Goal: Find contact information: Find contact information

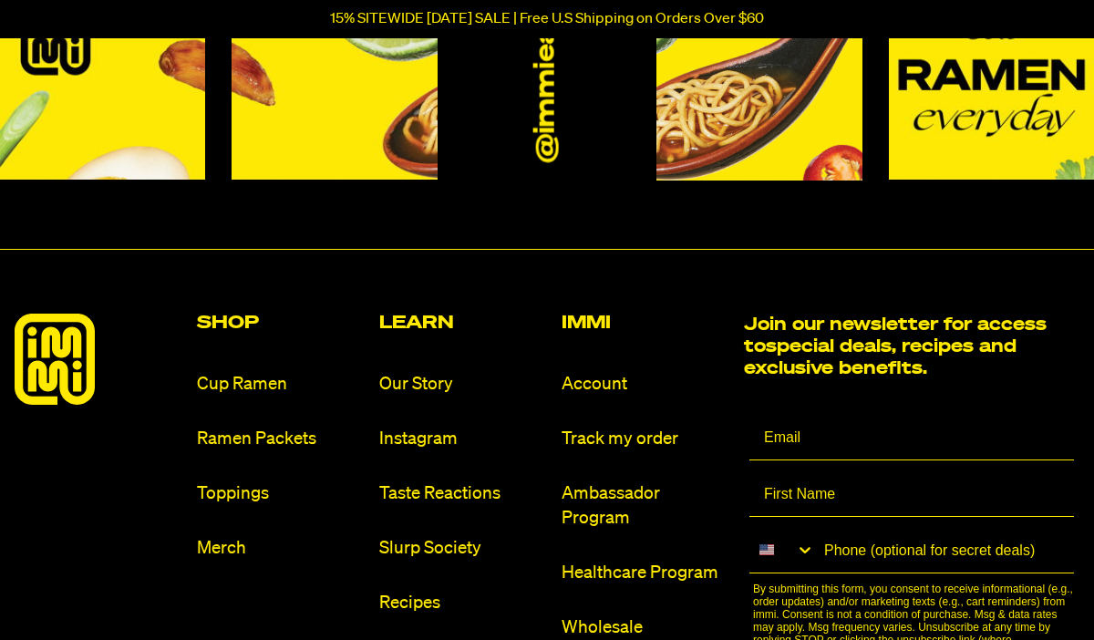
scroll to position [8540, 0]
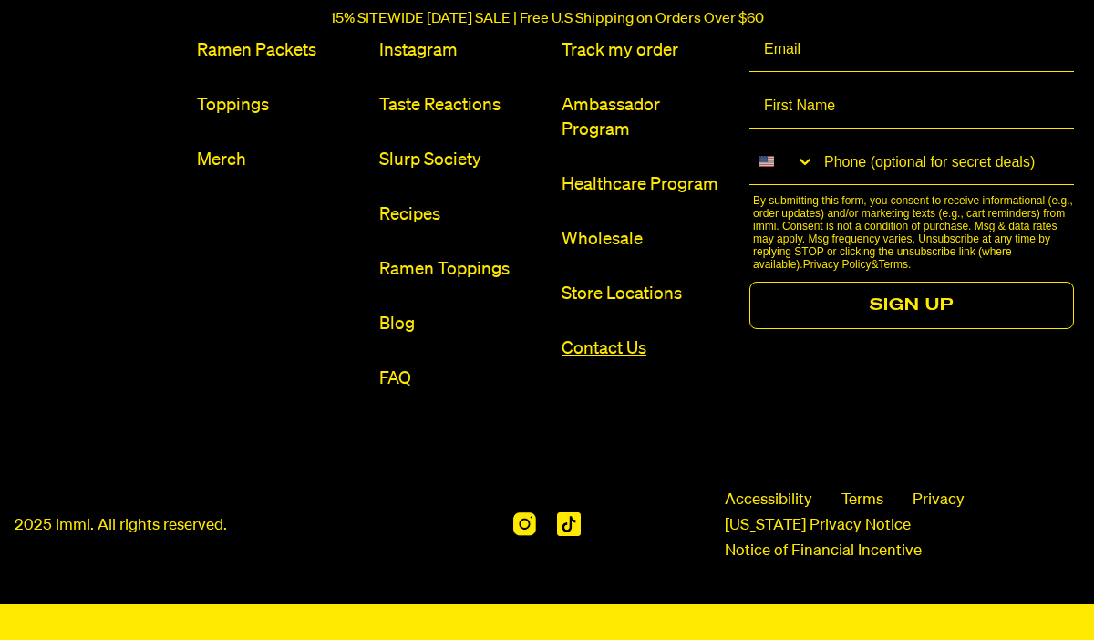
click at [603, 339] on link "Contact Us" at bounding box center [646, 348] width 168 height 25
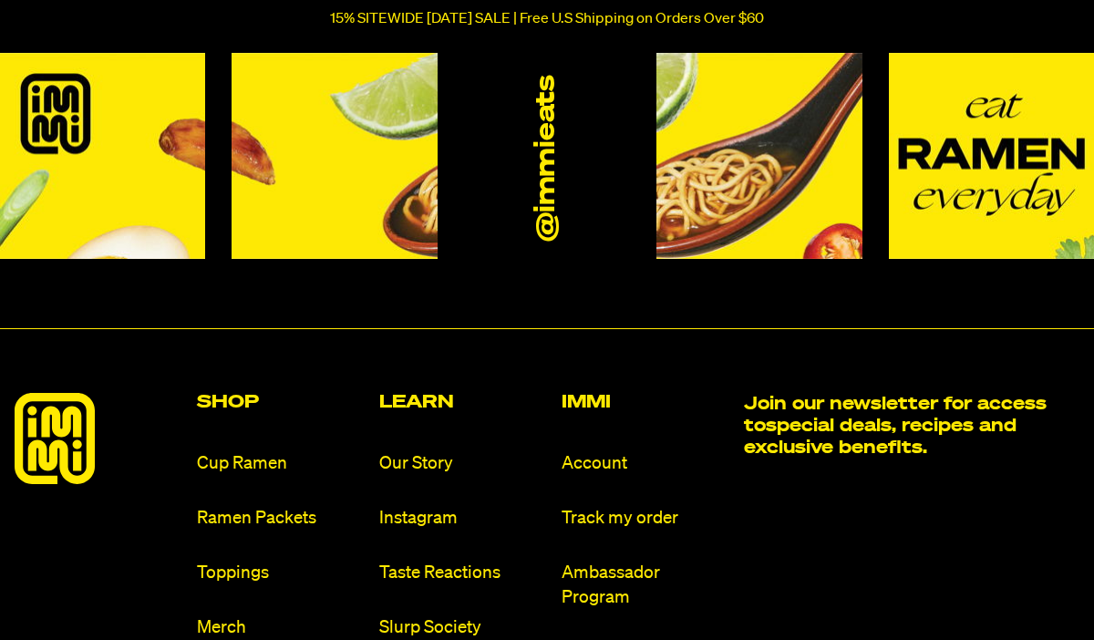
scroll to position [1075, 0]
